Goal: Information Seeking & Learning: Find specific fact

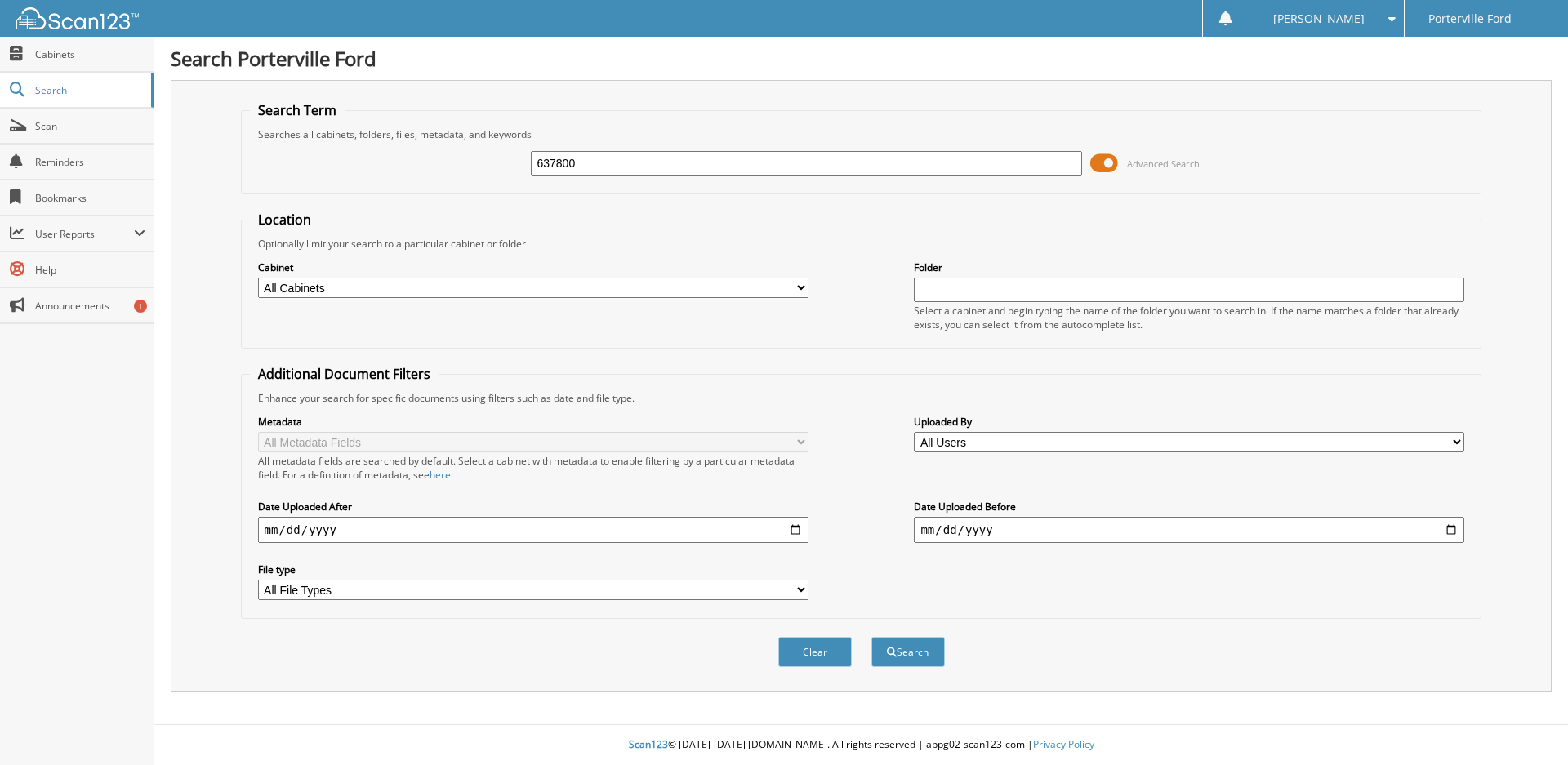
type input "637800"
click at [871, 637] on button "Search" at bounding box center [908, 651] width 74 height 30
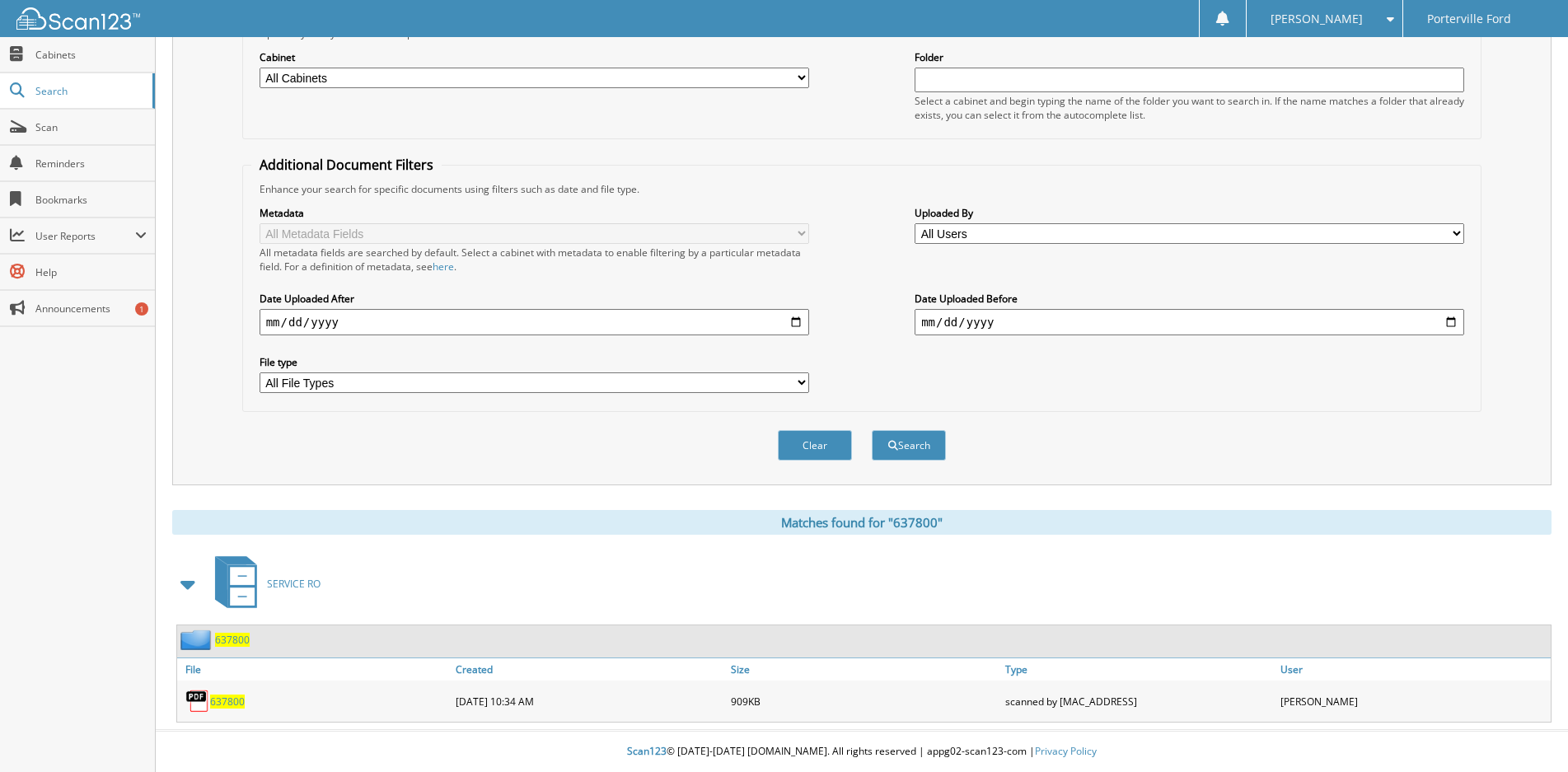
click at [234, 696] on span "637800" at bounding box center [228, 701] width 35 height 14
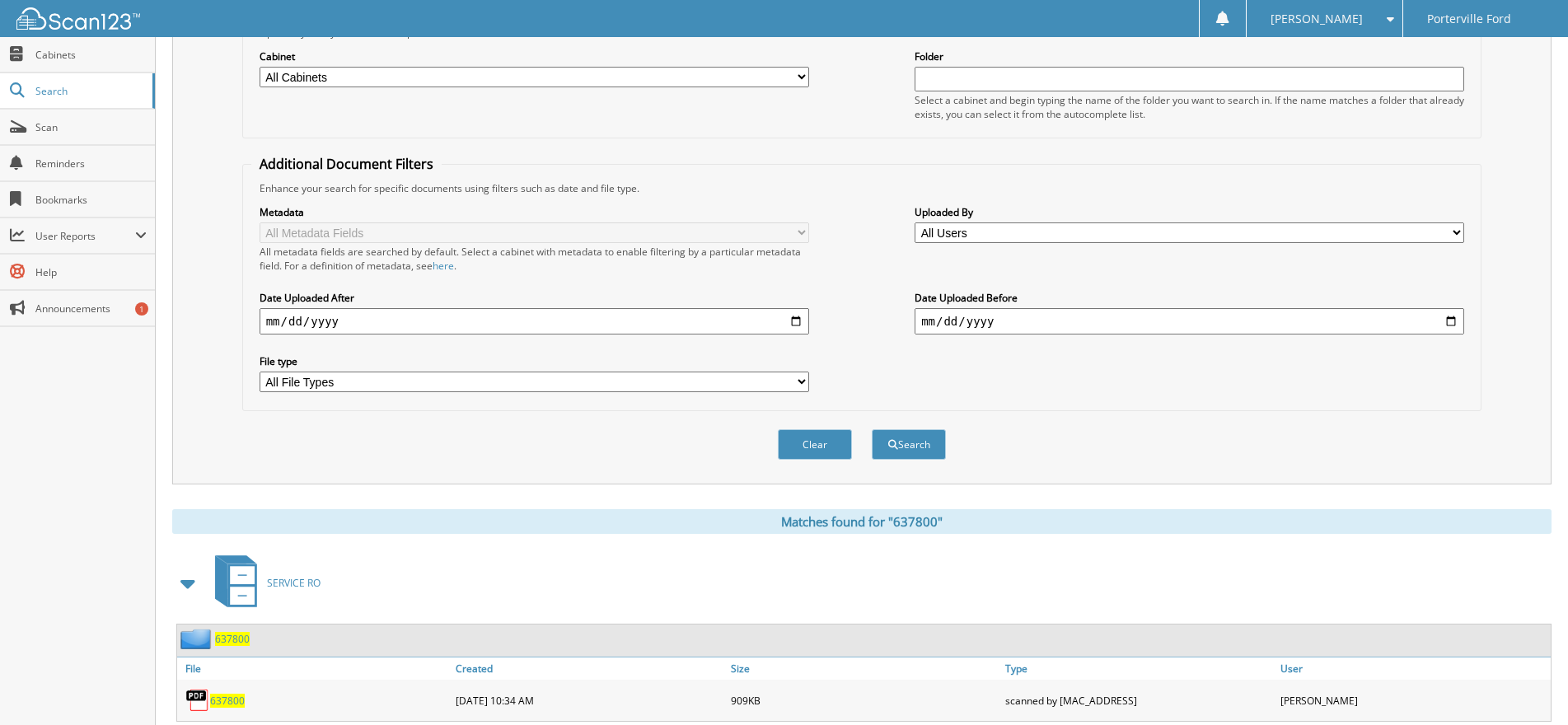
click at [433, 85] on select "All Cabinets PARTS SERVICE RO Needs Filing" at bounding box center [534, 77] width 549 height 21
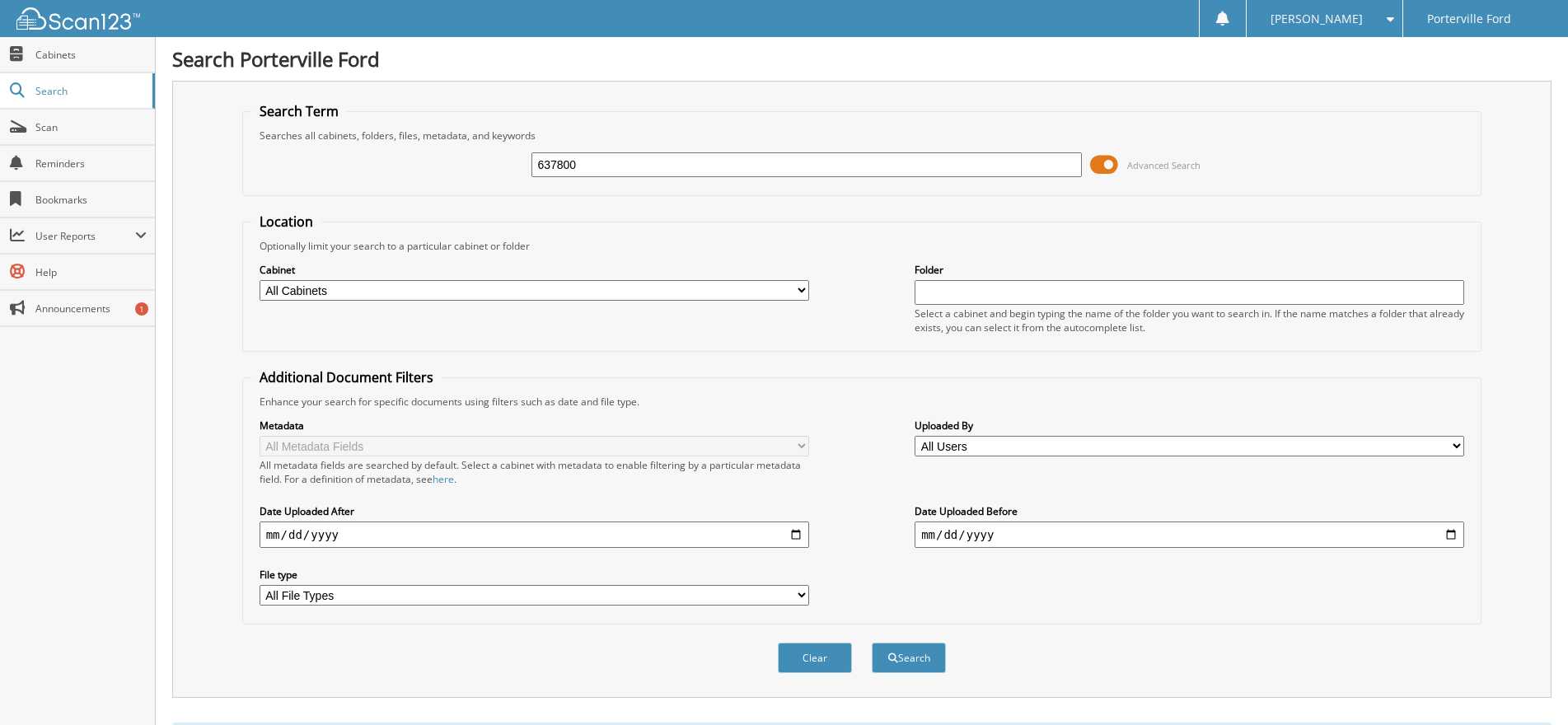
click at [584, 167] on input "637800" at bounding box center [806, 165] width 549 height 25
type input "637267"
click at [872, 643] on button "Search" at bounding box center [909, 657] width 74 height 31
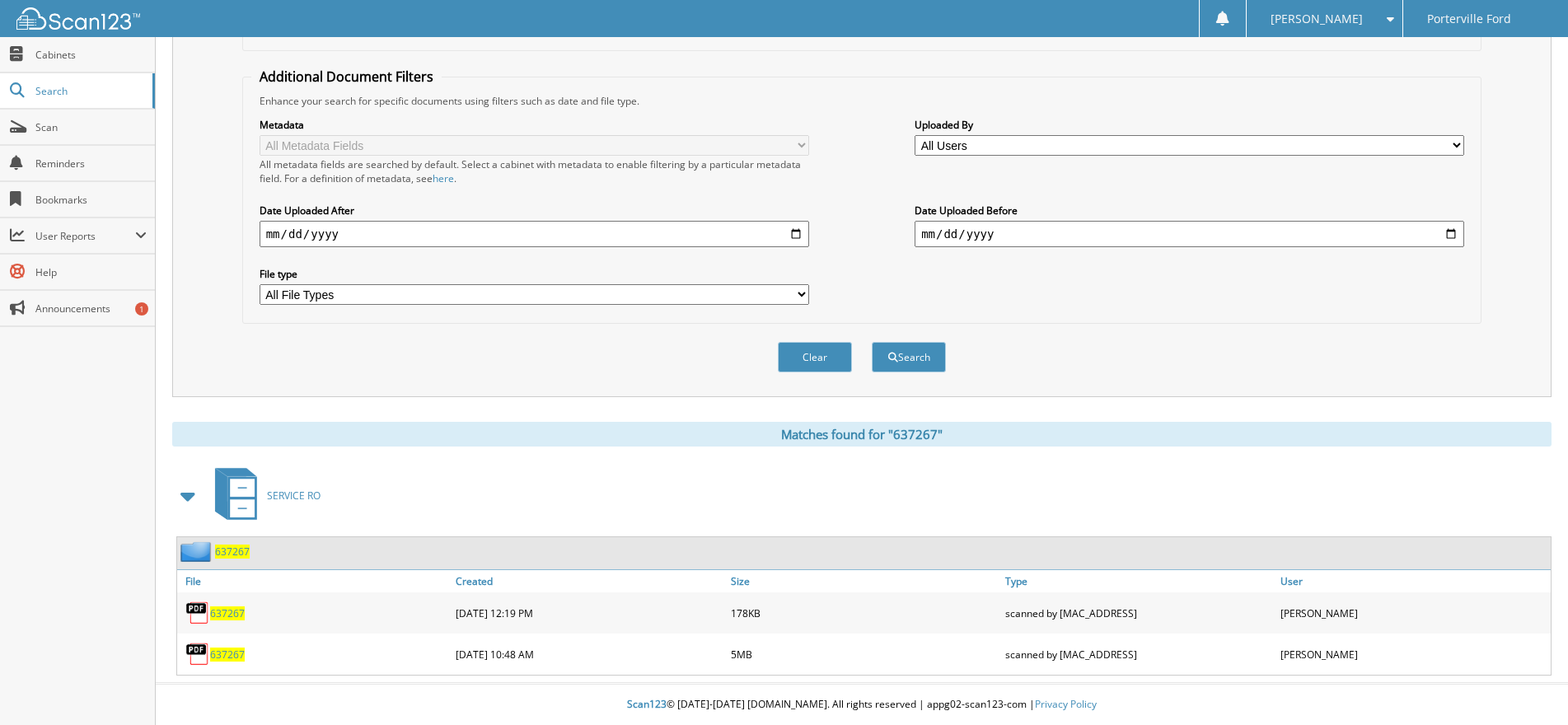
click at [238, 652] on span "637267" at bounding box center [228, 654] width 35 height 14
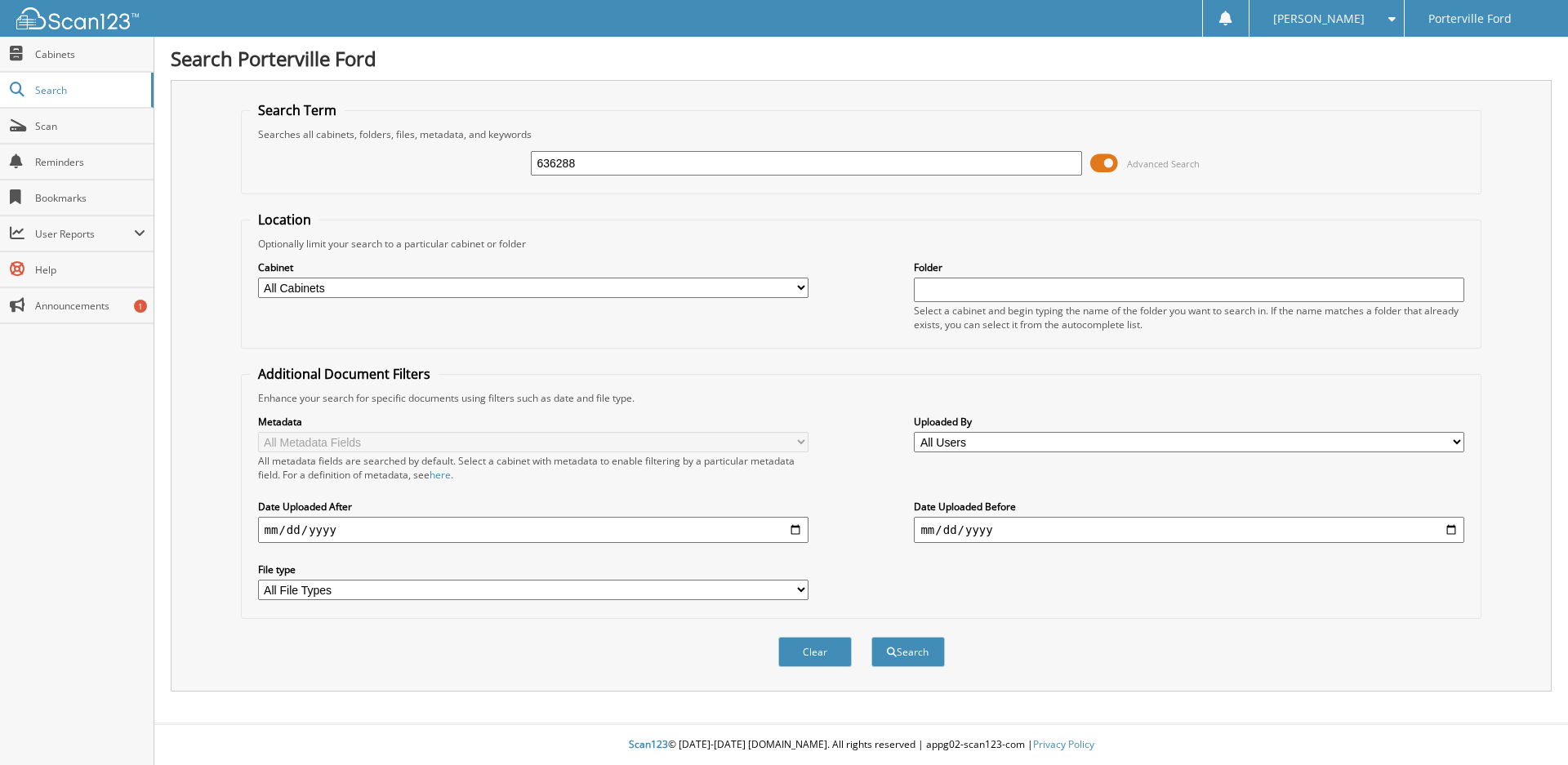
type input "636288"
click at [871, 637] on button "Search" at bounding box center [908, 651] width 74 height 30
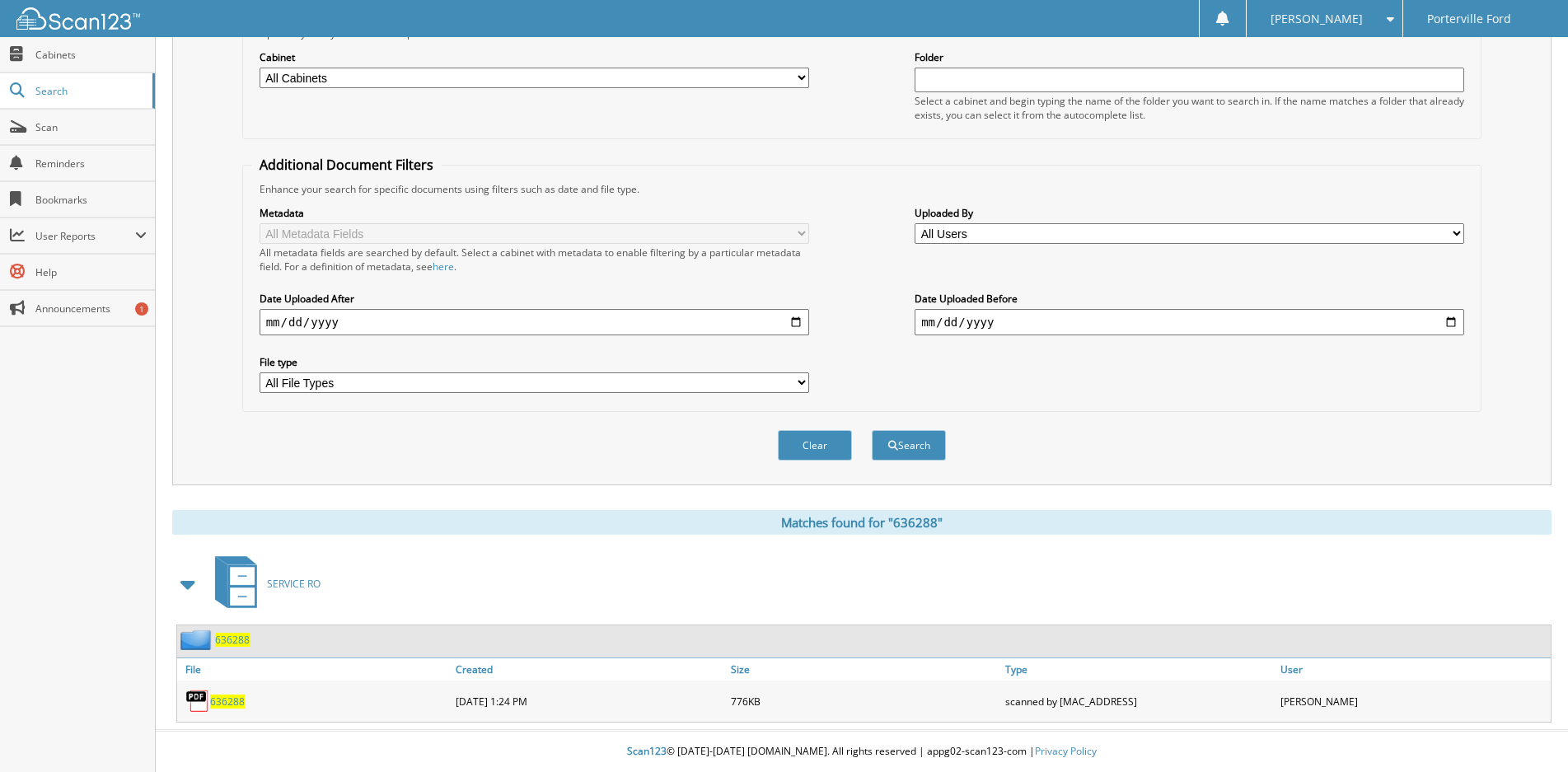
click at [240, 697] on span "636288" at bounding box center [228, 701] width 35 height 14
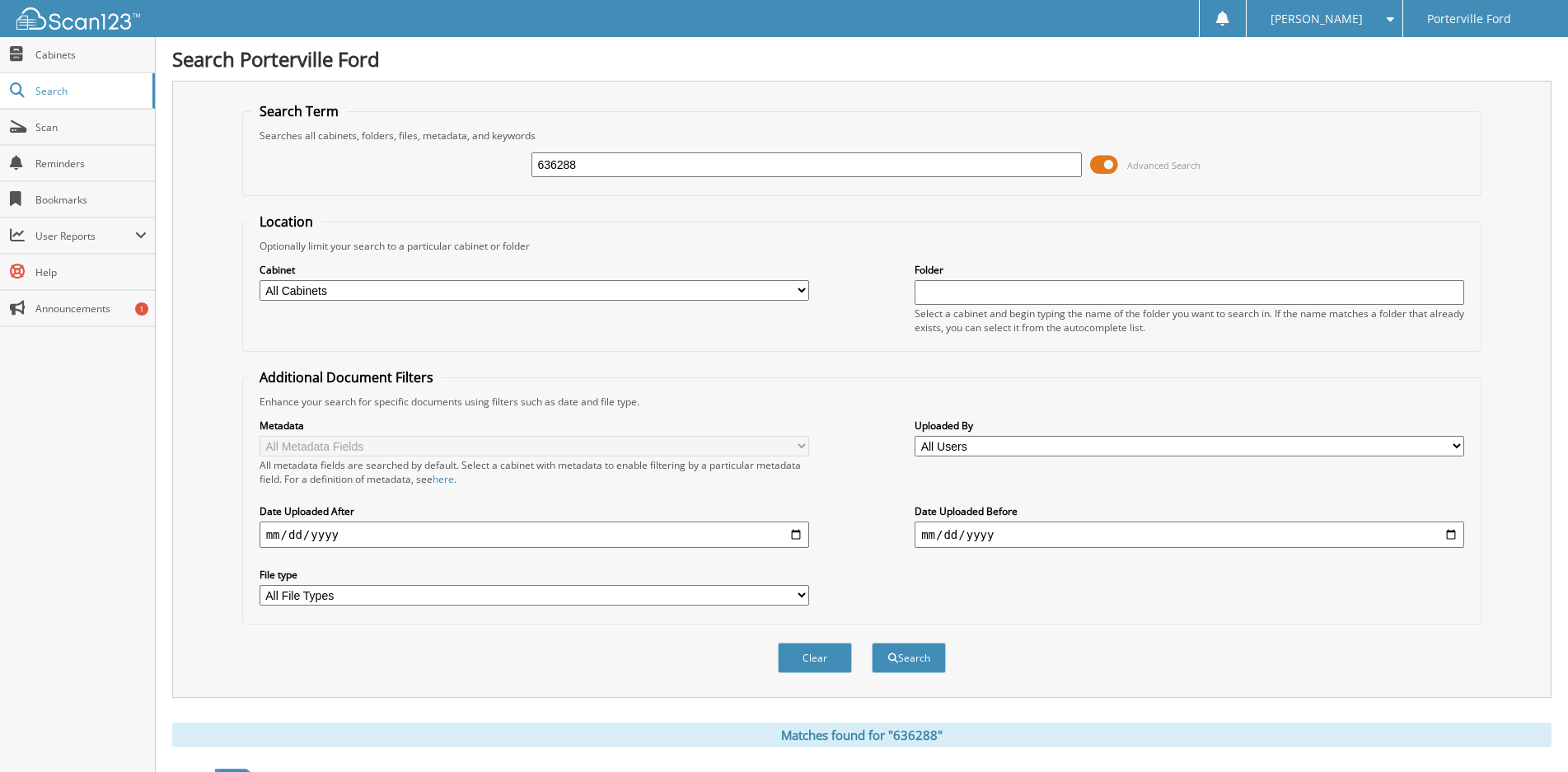
click at [595, 178] on div "636288" at bounding box center [806, 165] width 549 height 28
click at [611, 167] on input "636288" at bounding box center [806, 165] width 549 height 25
type input "637666"
click at [872, 643] on button "Search" at bounding box center [909, 657] width 74 height 31
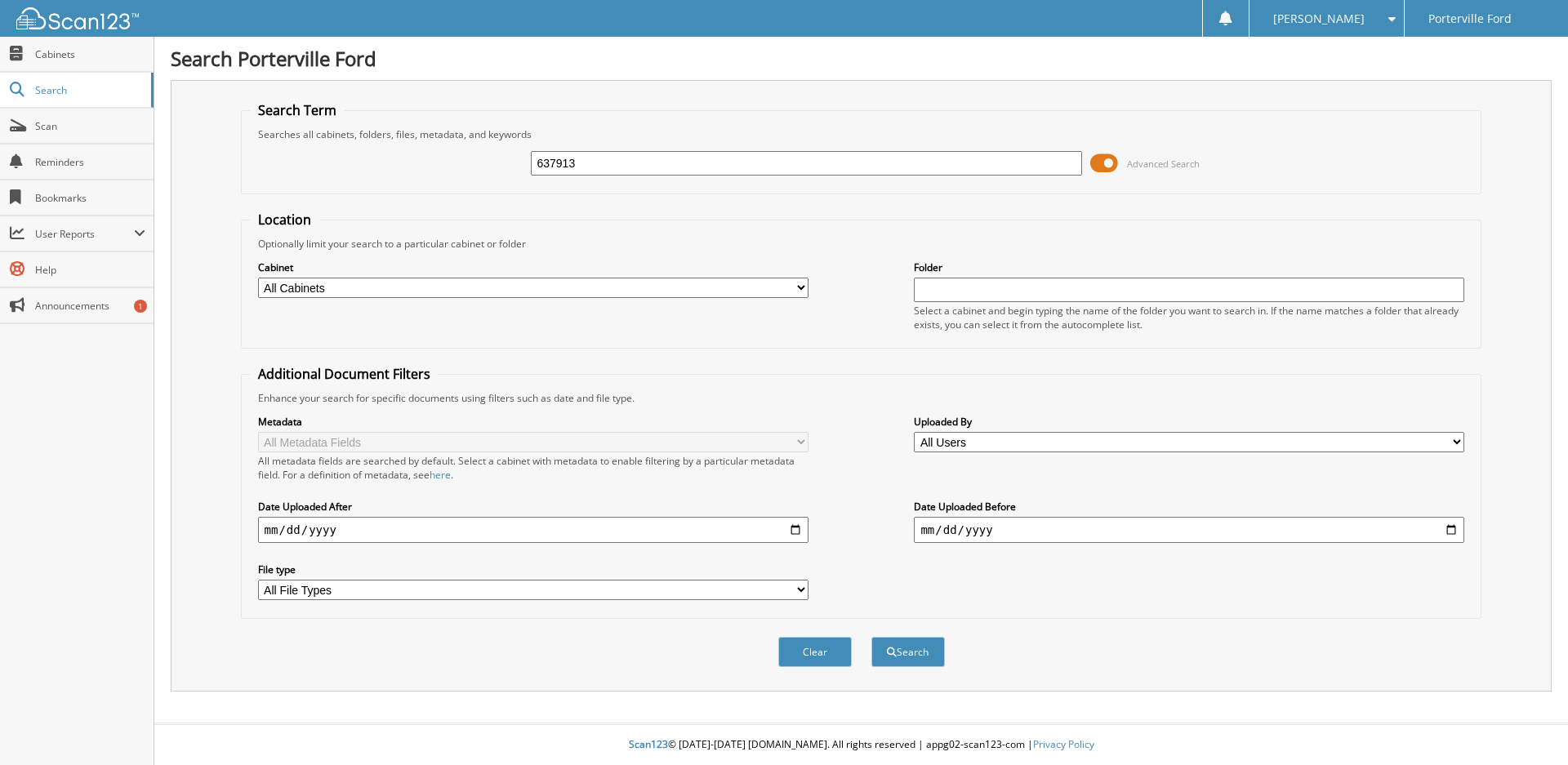
type input "637913"
click at [871, 637] on button "Search" at bounding box center [908, 651] width 74 height 30
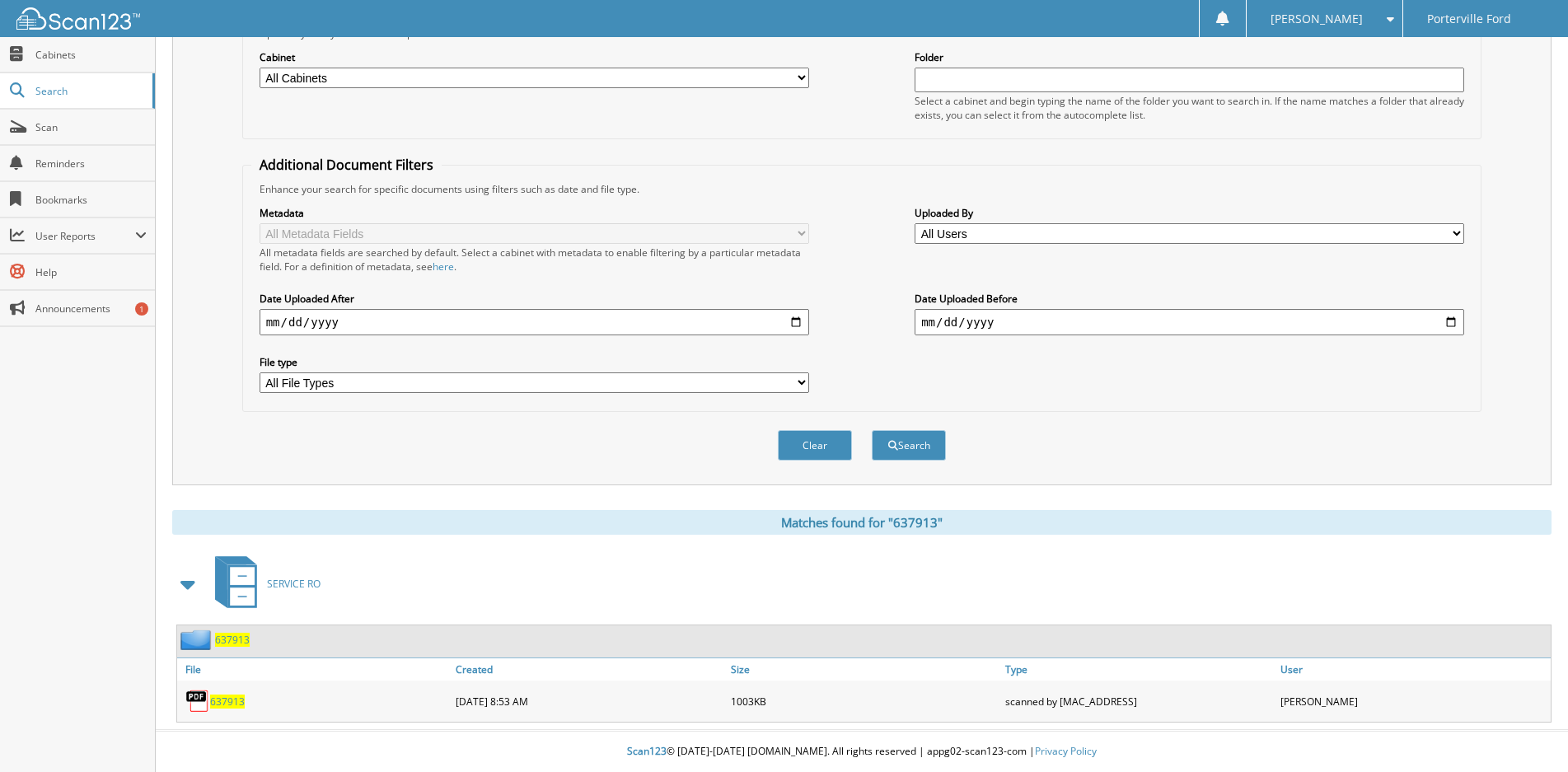
click at [226, 701] on span "637913" at bounding box center [228, 701] width 35 height 14
